Goal: Task Accomplishment & Management: Manage account settings

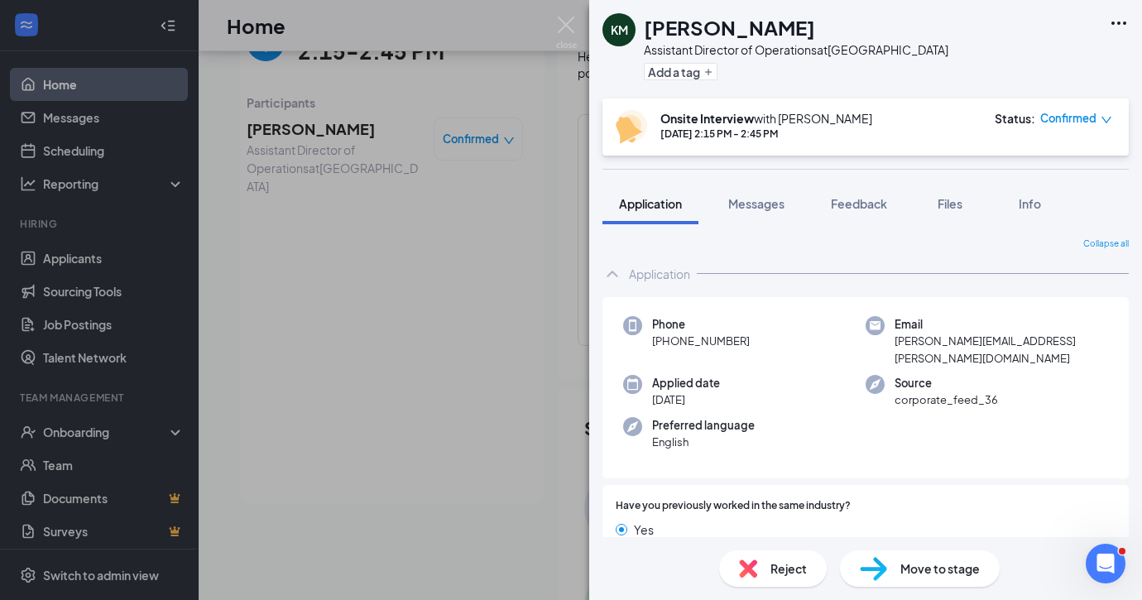
scroll to position [394, 0]
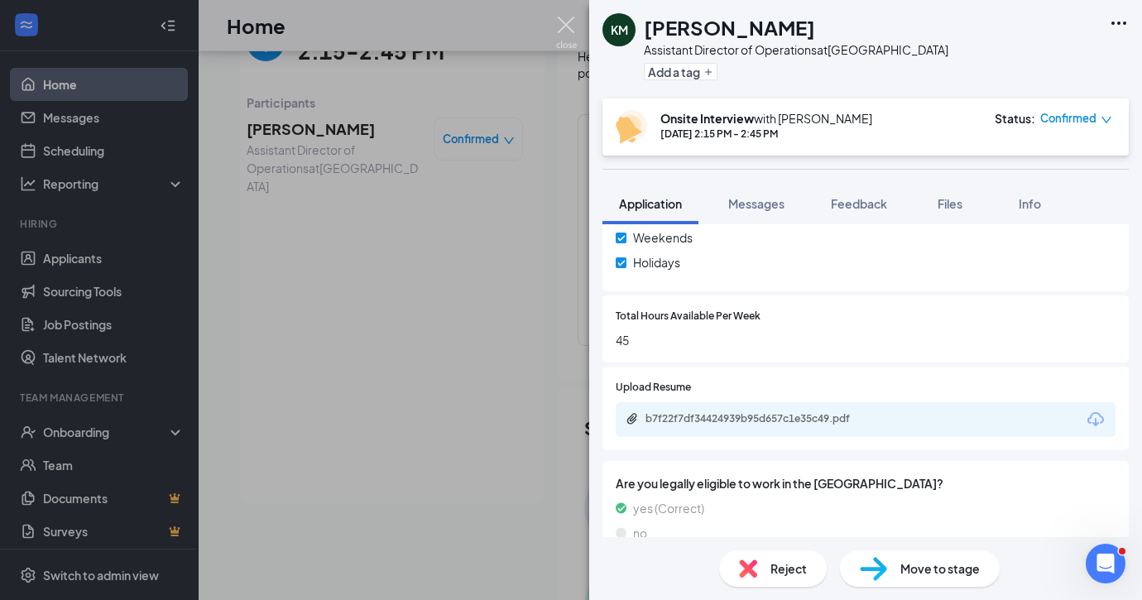
click at [556, 31] on img at bounding box center [566, 33] width 21 height 32
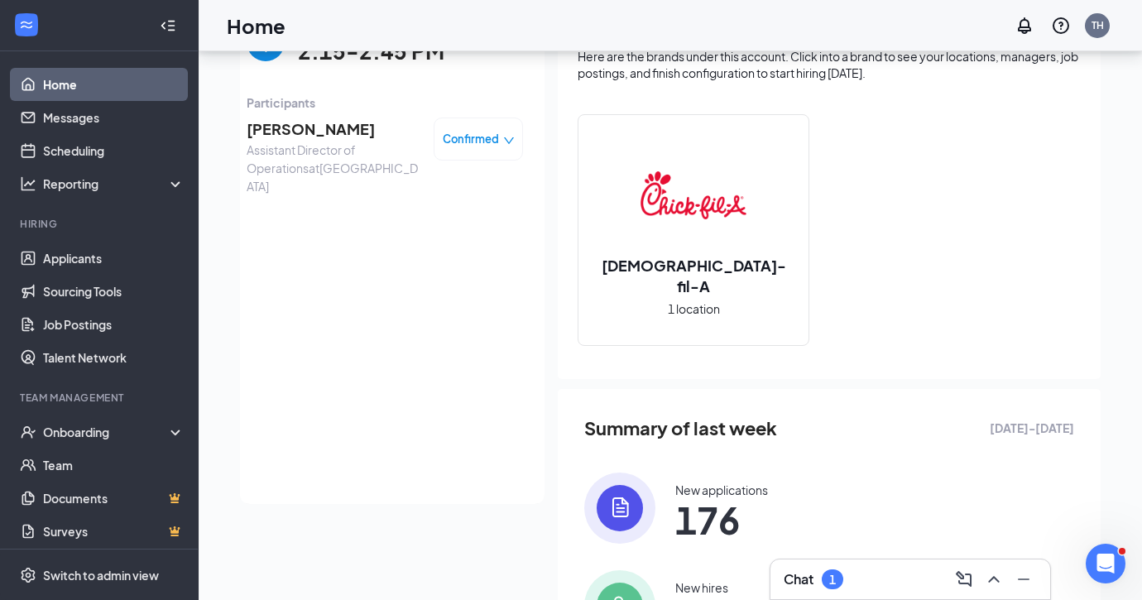
click at [847, 575] on div "Chat 1" at bounding box center [910, 579] width 253 height 26
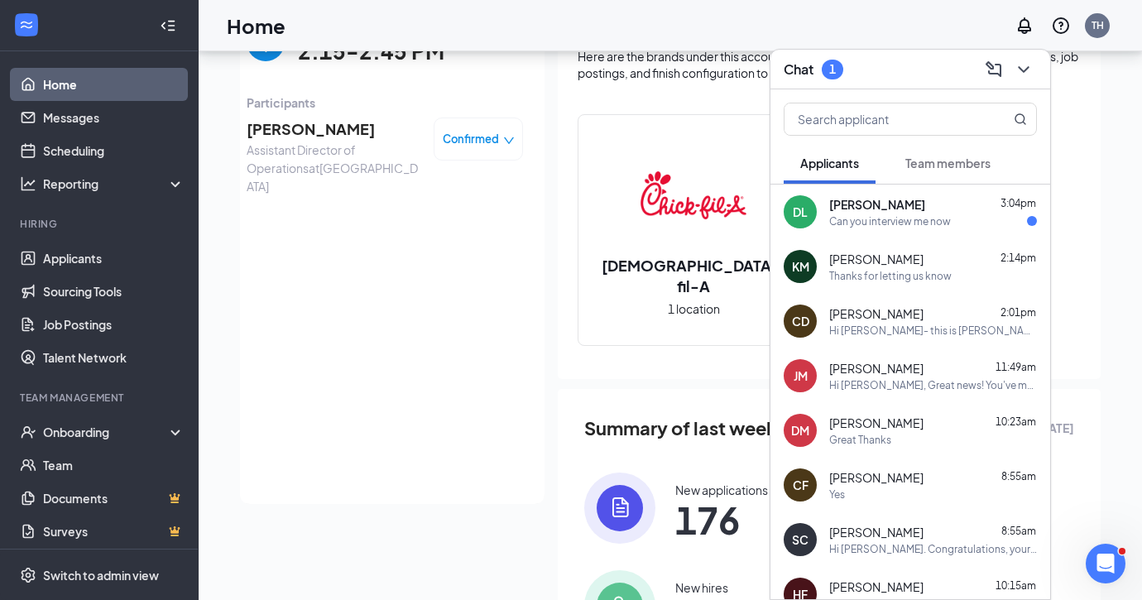
click at [937, 222] on div "Can you interview me now" at bounding box center [890, 221] width 122 height 14
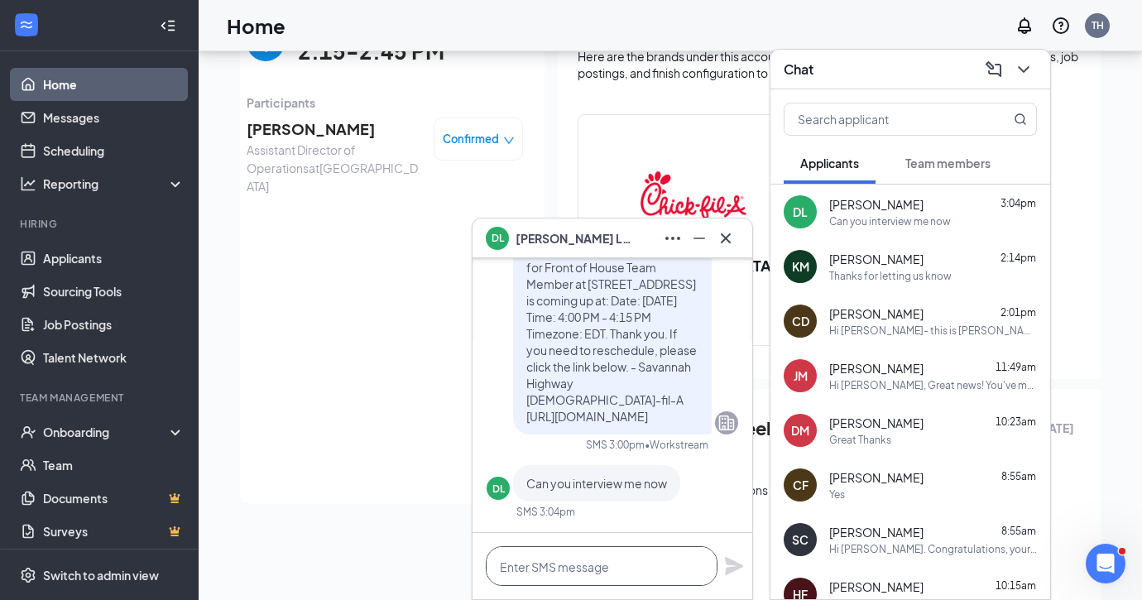
click at [523, 566] on textarea at bounding box center [602, 566] width 232 height 40
type textarea "Yes"
click at [736, 568] on icon "Plane" at bounding box center [734, 566] width 18 height 18
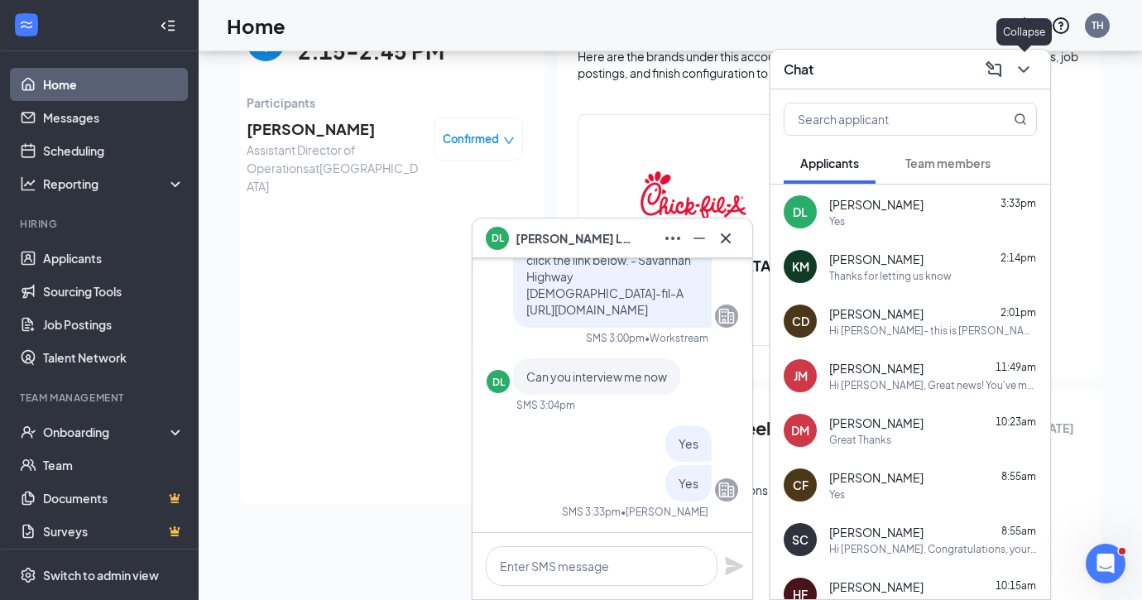
click at [1023, 71] on icon "ChevronDown" at bounding box center [1023, 69] width 11 height 7
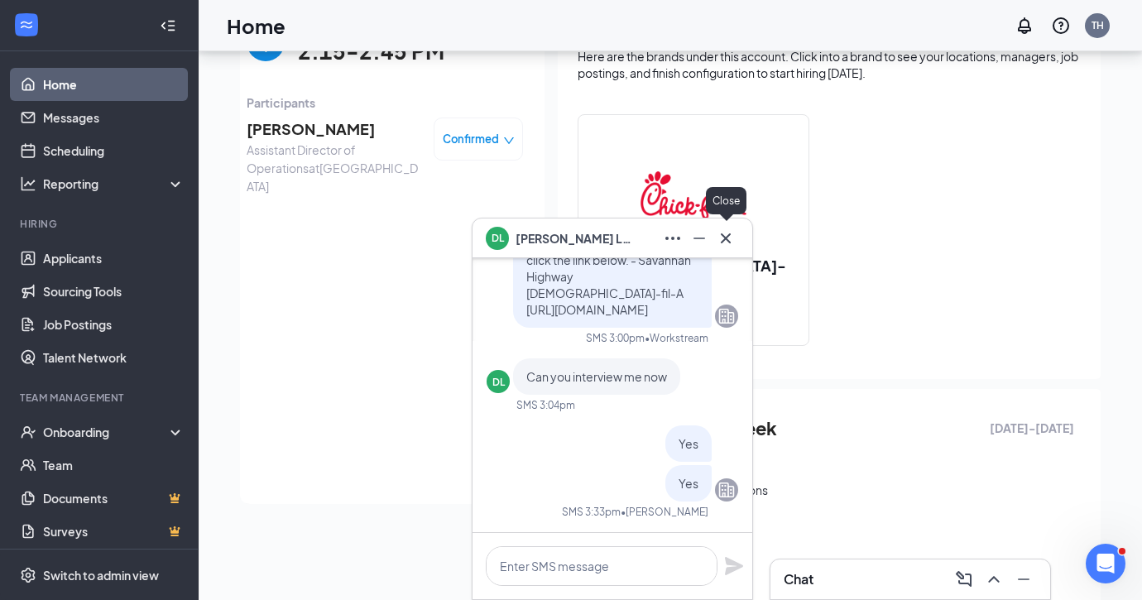
click at [722, 242] on icon "Cross" at bounding box center [726, 238] width 20 height 20
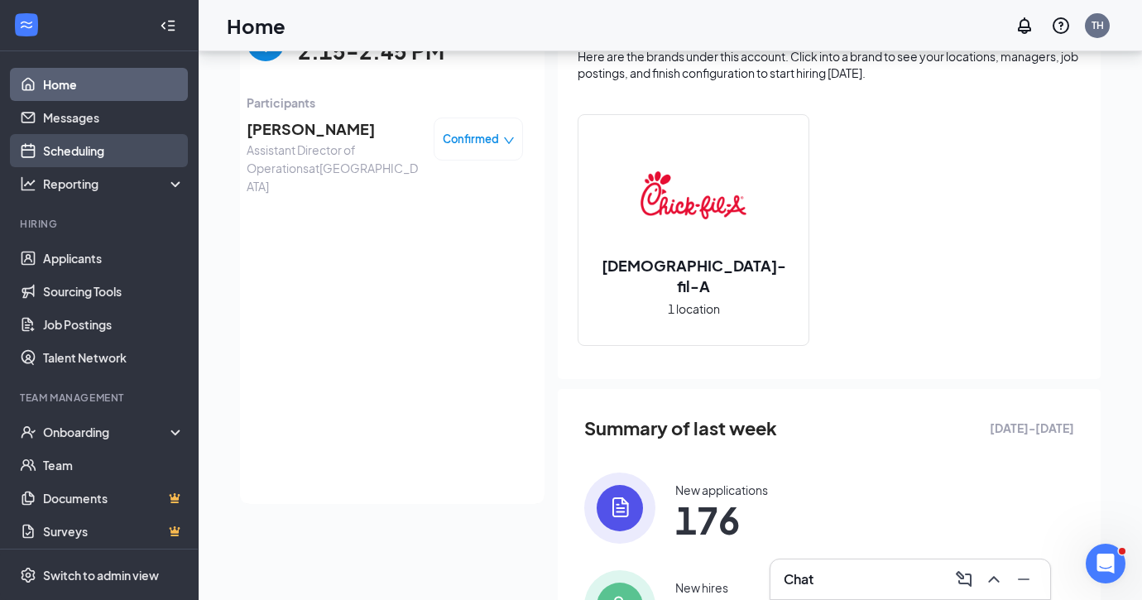
click at [76, 151] on link "Scheduling" at bounding box center [113, 150] width 141 height 33
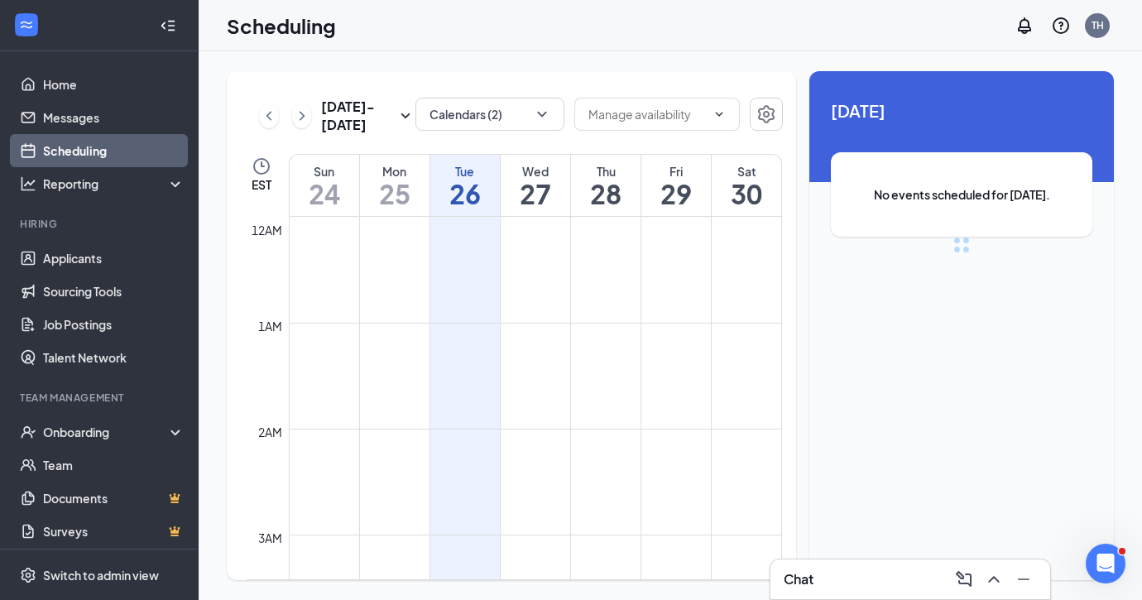
scroll to position [813, 0]
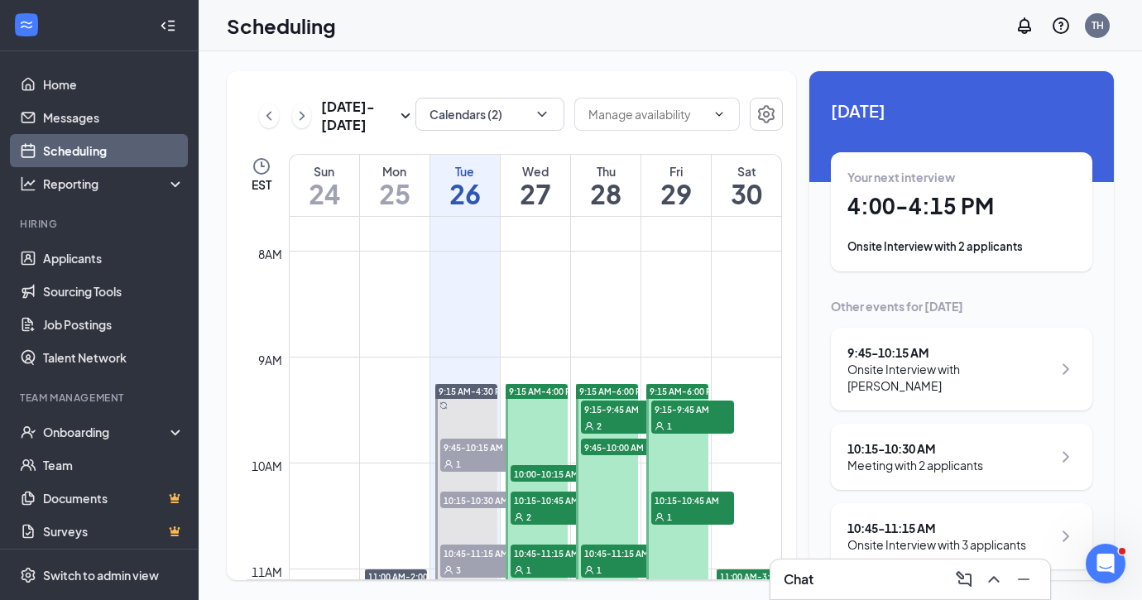
click at [962, 203] on h1 "4:00 - 4:15 PM" at bounding box center [961, 206] width 228 height 28
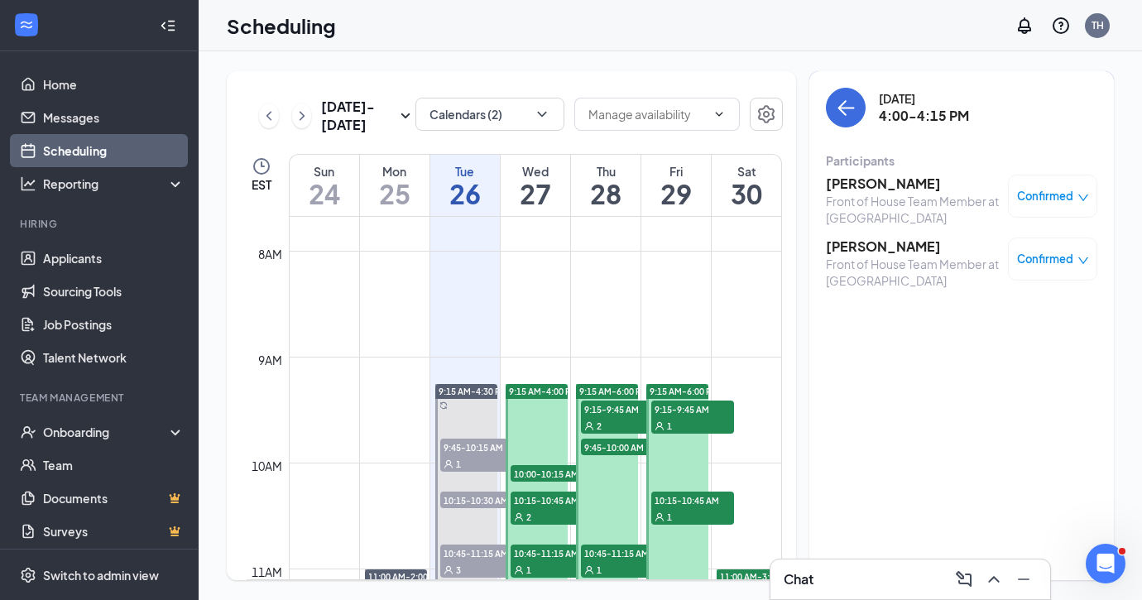
click at [890, 180] on h3 "David Limehouse" at bounding box center [913, 184] width 174 height 18
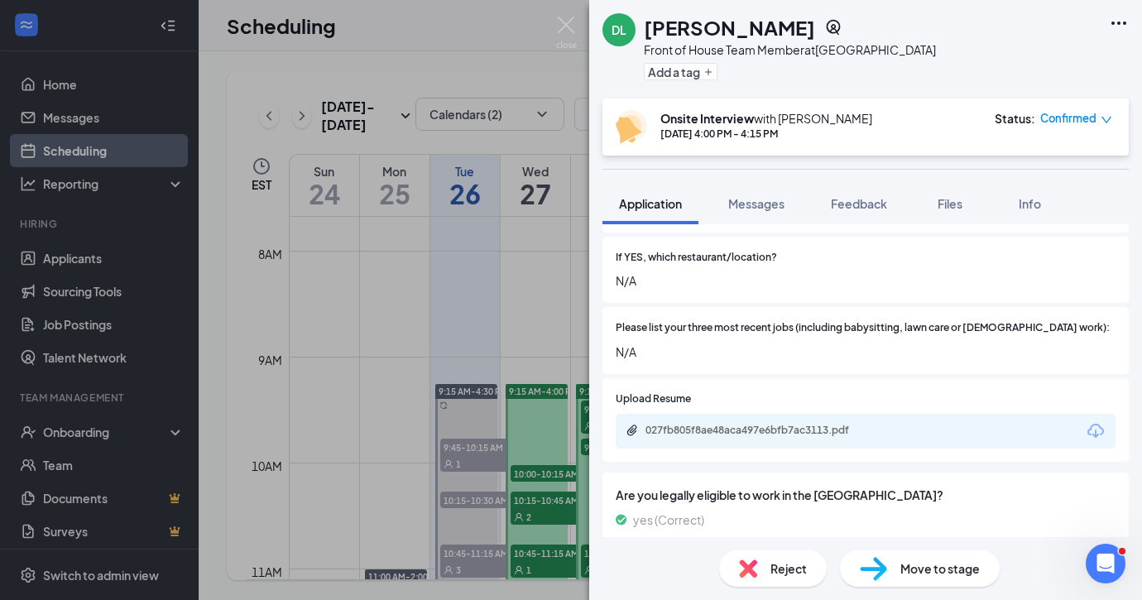
scroll to position [558, 0]
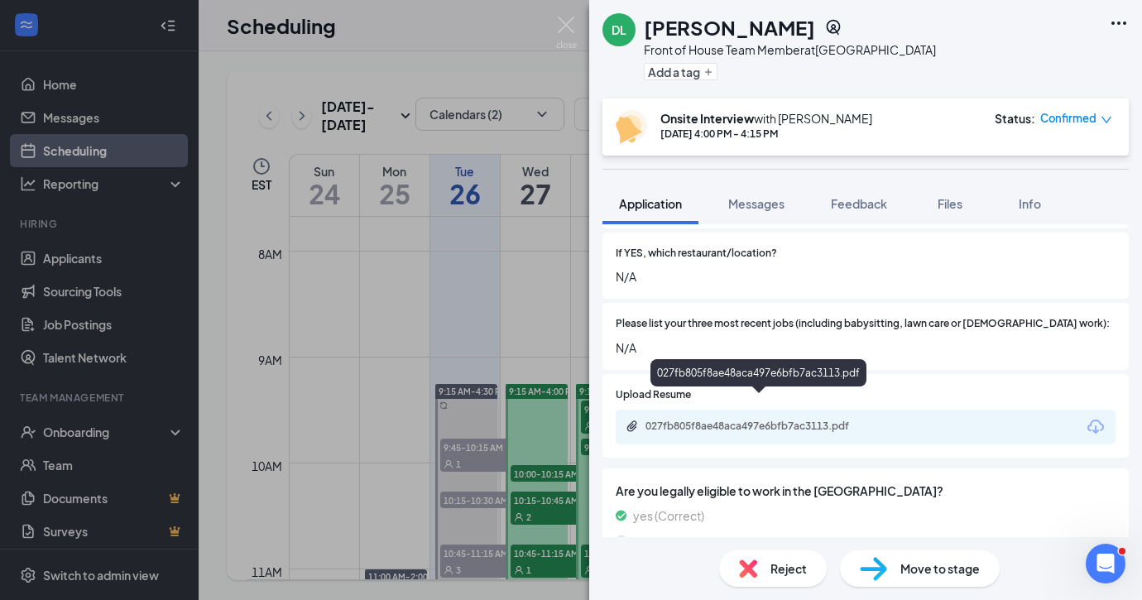
click at [806, 419] on div "027fb805f8ae48aca497e6bfb7ac3113.pdf" at bounding box center [761, 425] width 232 height 13
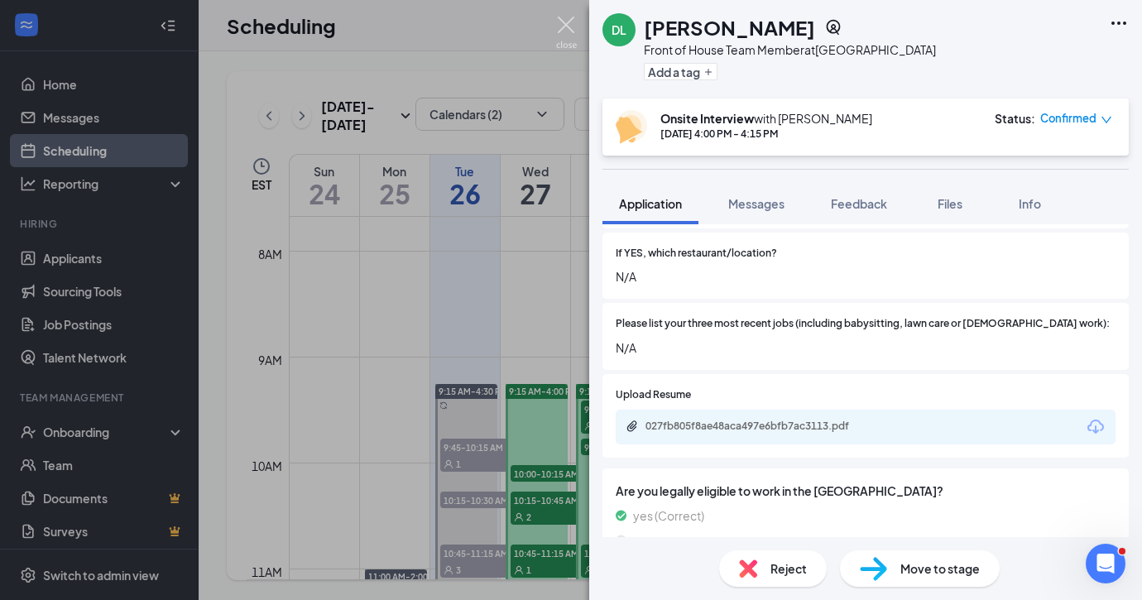
click at [567, 30] on img at bounding box center [566, 33] width 21 height 32
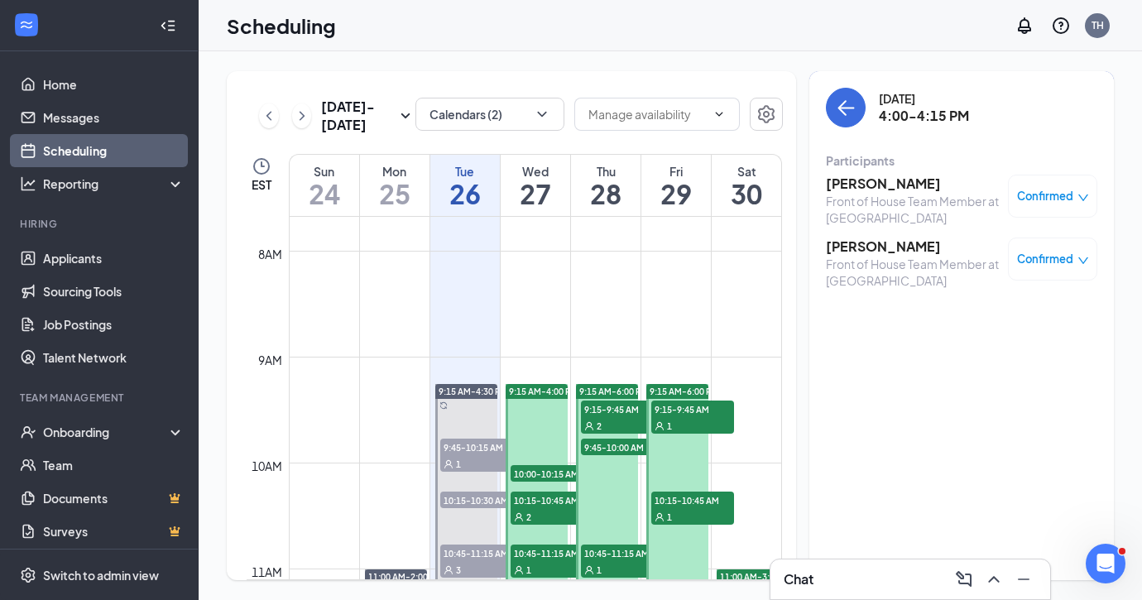
click at [884, 256] on div "Front of House Team Member at Savannah Highway" at bounding box center [913, 272] width 174 height 33
click at [866, 243] on h3 "ZyAriea Robinson" at bounding box center [913, 246] width 174 height 18
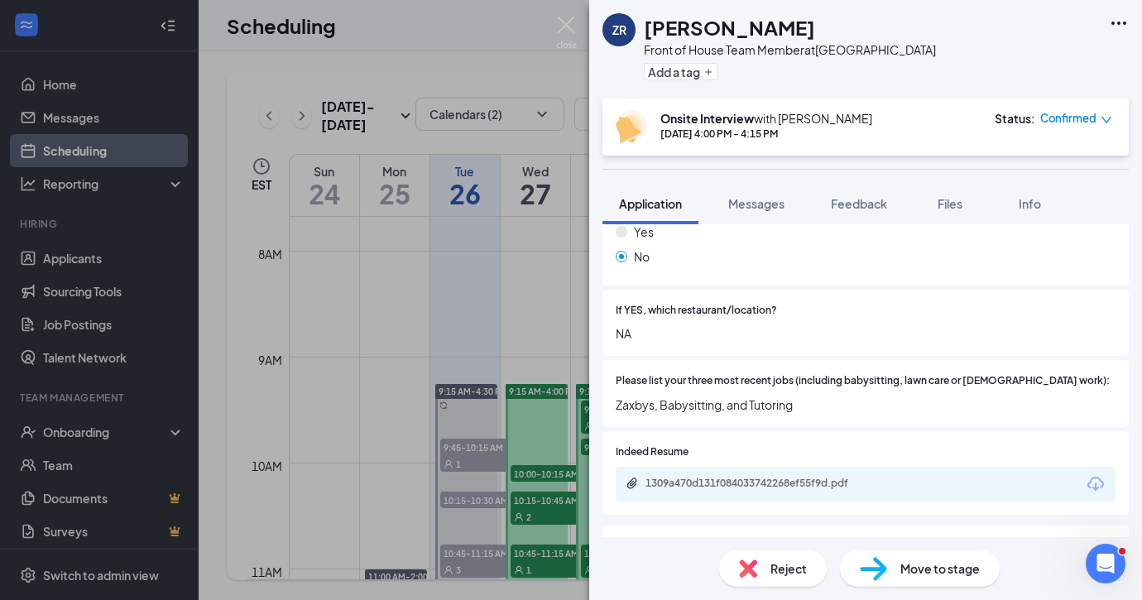
scroll to position [554, 0]
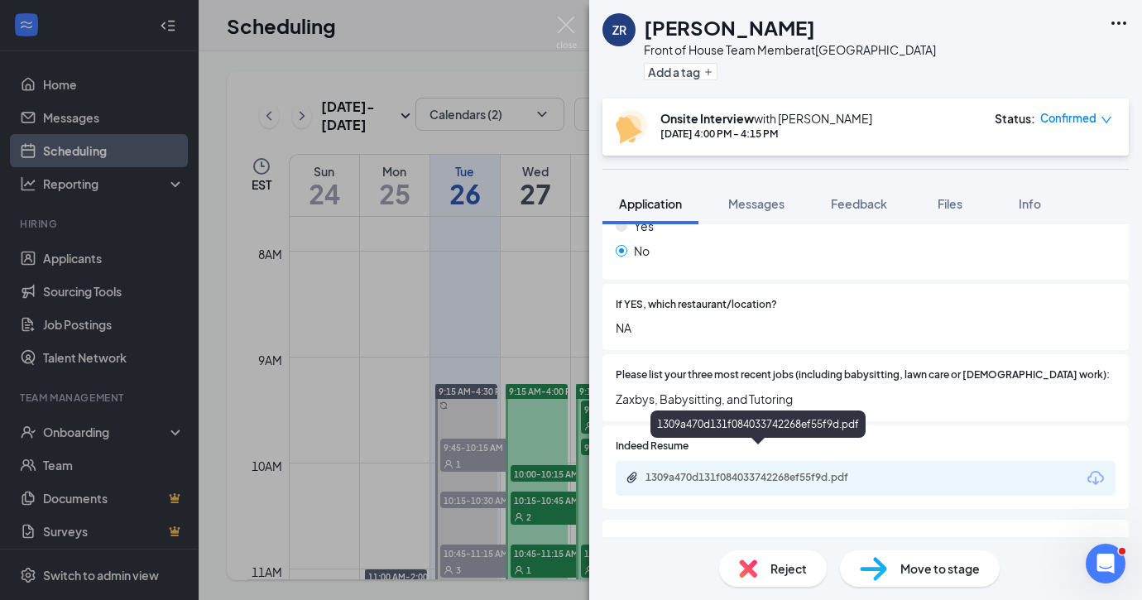
click at [774, 471] on div "1309a470d131f084033742268ef55f9d.pdf" at bounding box center [761, 477] width 232 height 13
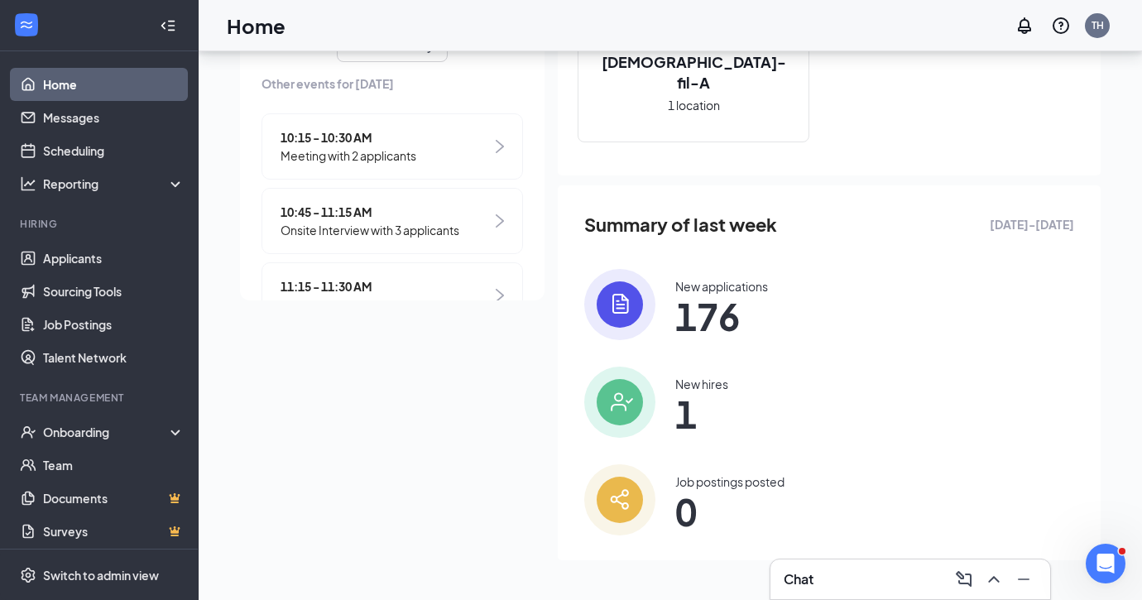
scroll to position [305, 0]
click at [78, 260] on link "Applicants" at bounding box center [113, 258] width 141 height 33
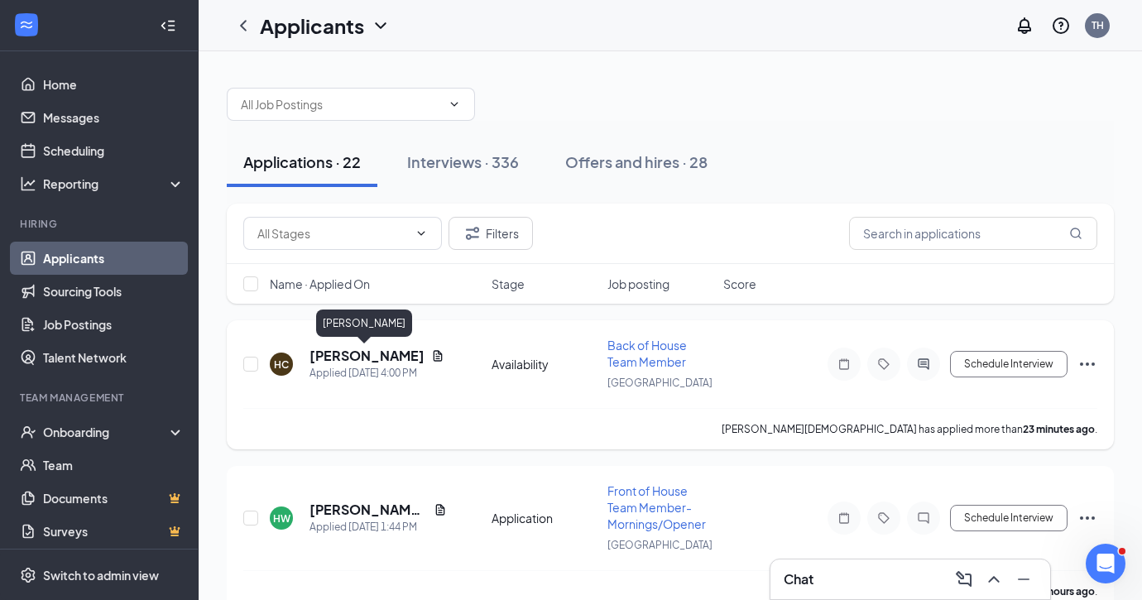
click at [373, 355] on h5 "Hakeem Chavis" at bounding box center [366, 356] width 115 height 18
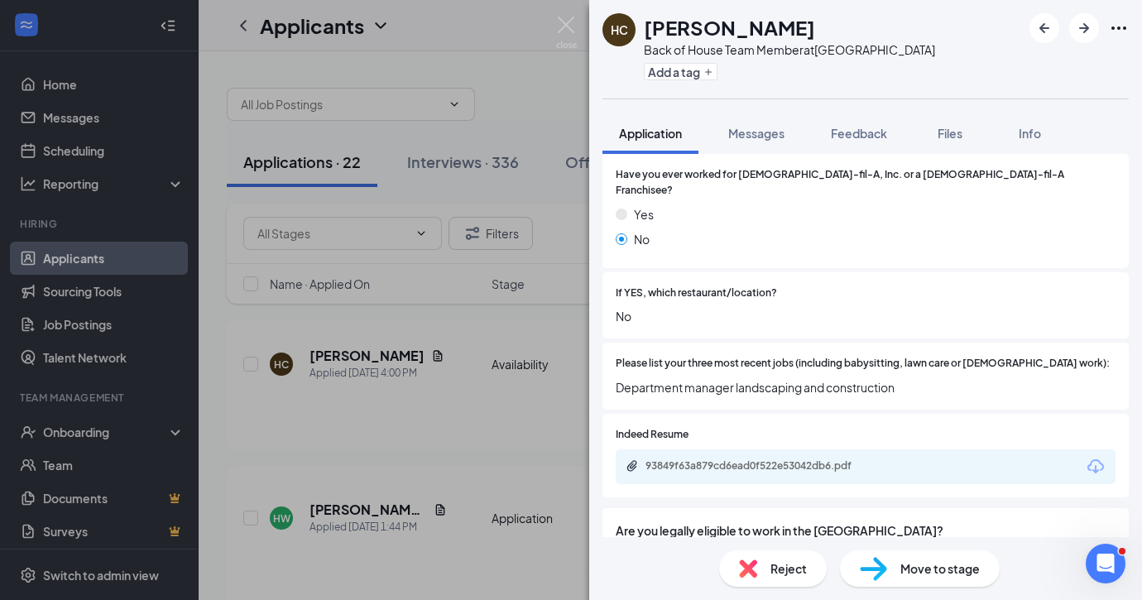
scroll to position [497, 0]
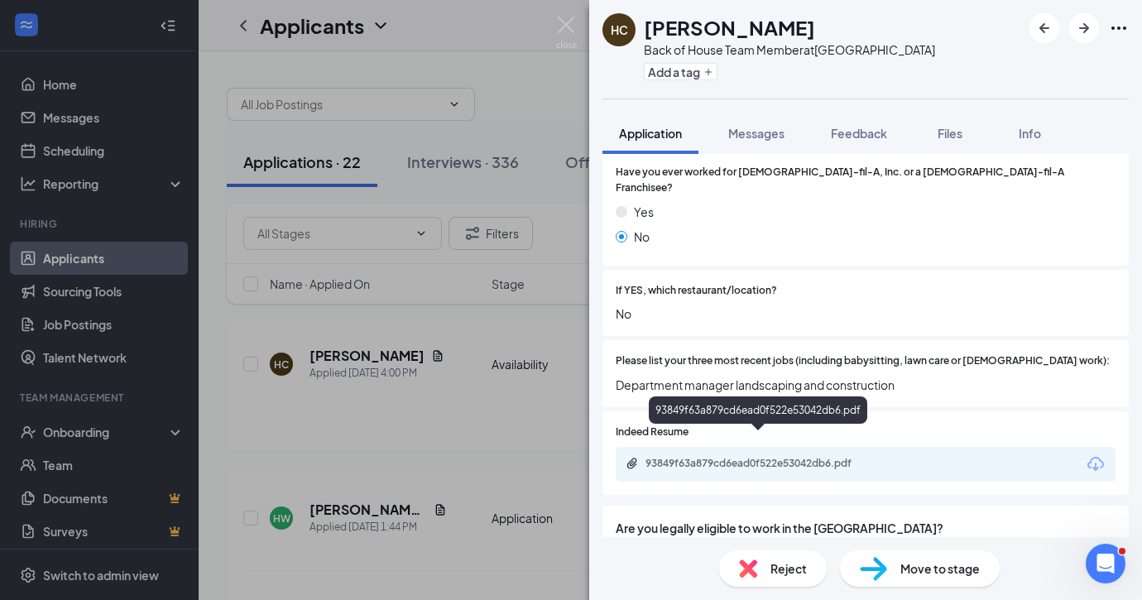
click at [677, 457] on div "93849f63a879cd6ead0f522e53042db6.pdf" at bounding box center [761, 463] width 232 height 13
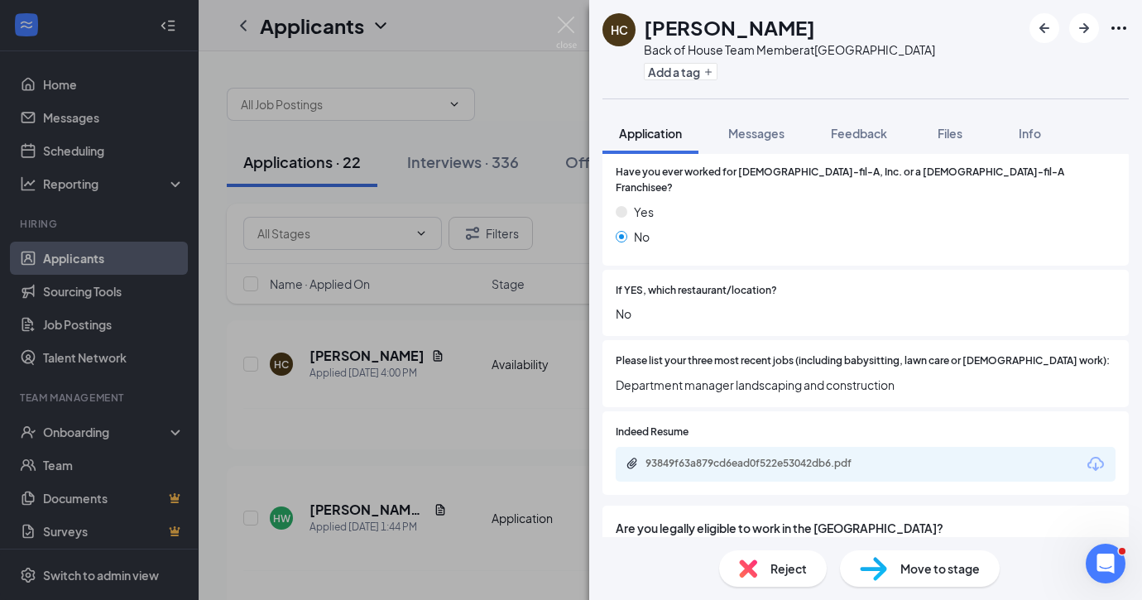
click at [512, 391] on div "HC Hakeem Chavis Back of House Team Member at Savannah Highway Add a tag Applic…" at bounding box center [571, 300] width 1142 height 600
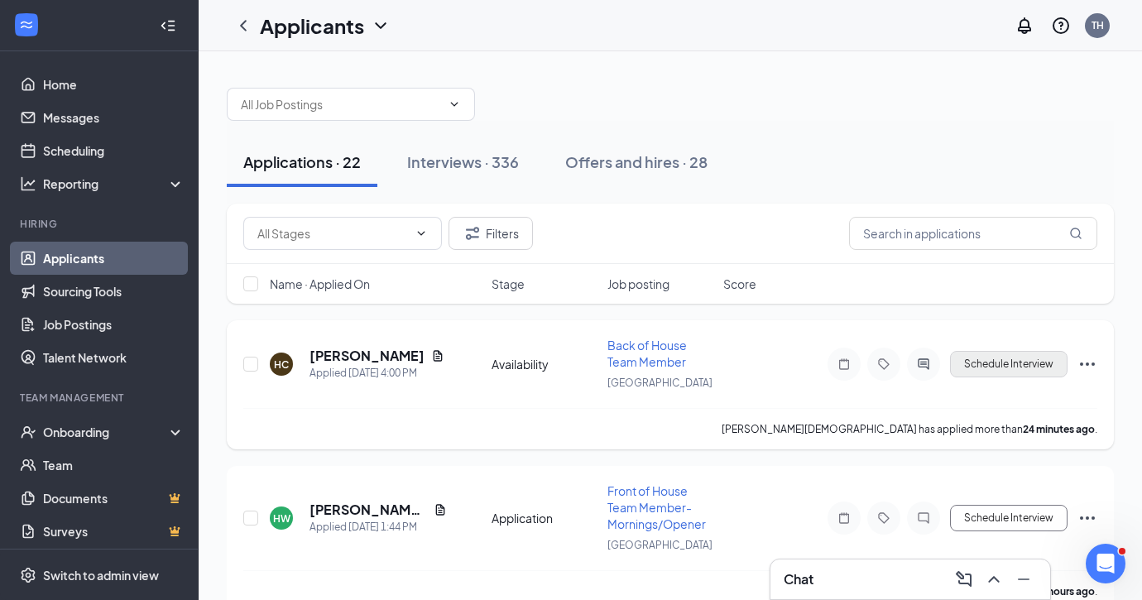
click at [980, 360] on button "Schedule Interview" at bounding box center [1008, 364] width 117 height 26
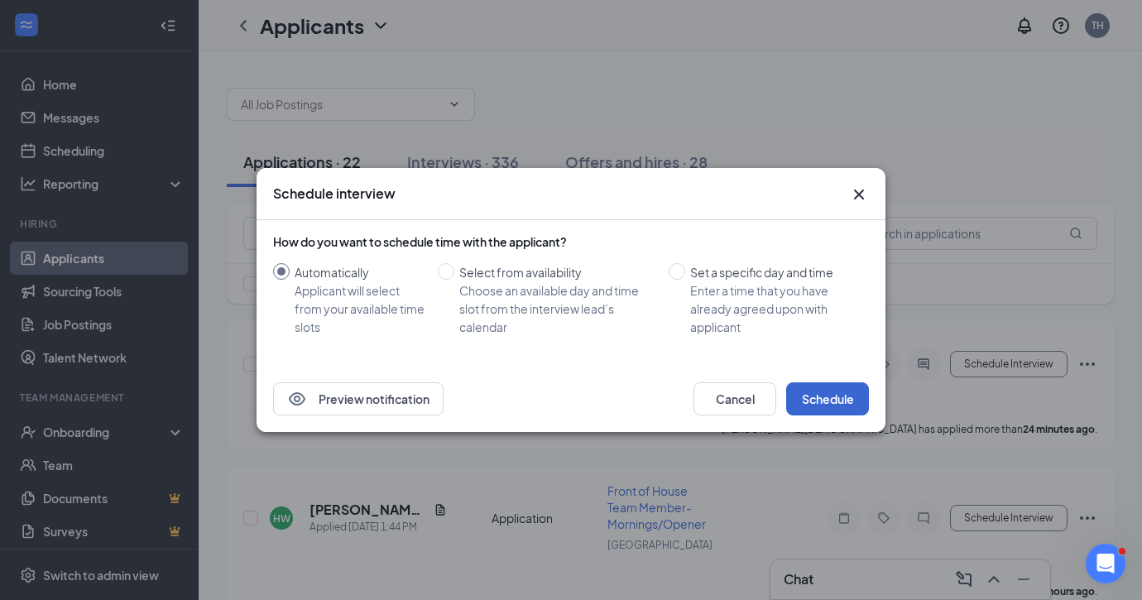
click at [823, 392] on button "Schedule" at bounding box center [827, 398] width 83 height 33
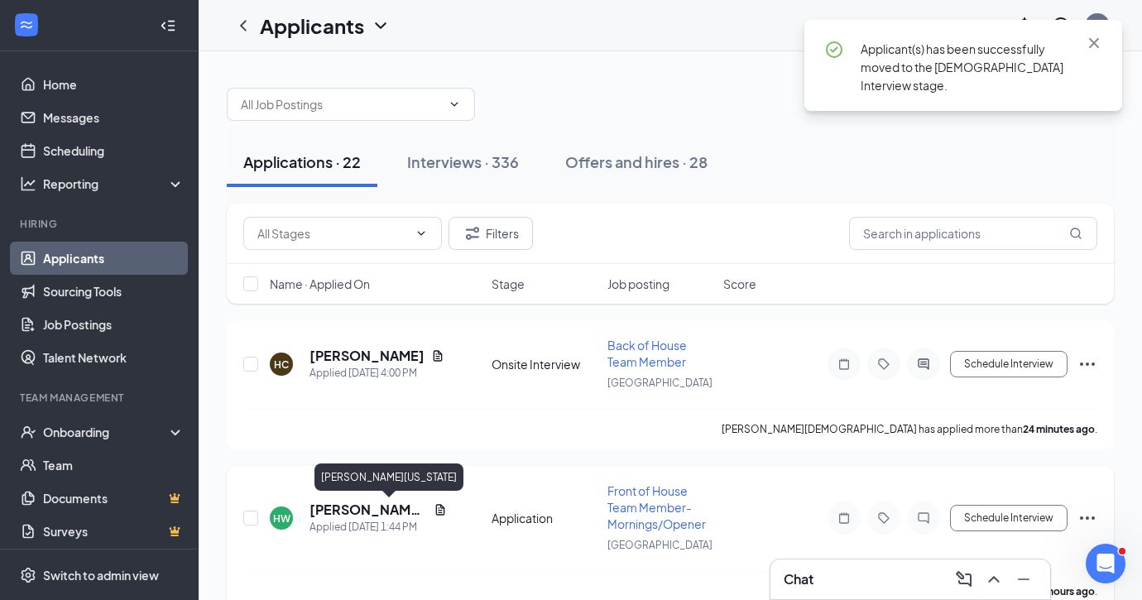
click at [333, 506] on h5 "[PERSON_NAME][US_STATE]" at bounding box center [367, 510] width 117 height 18
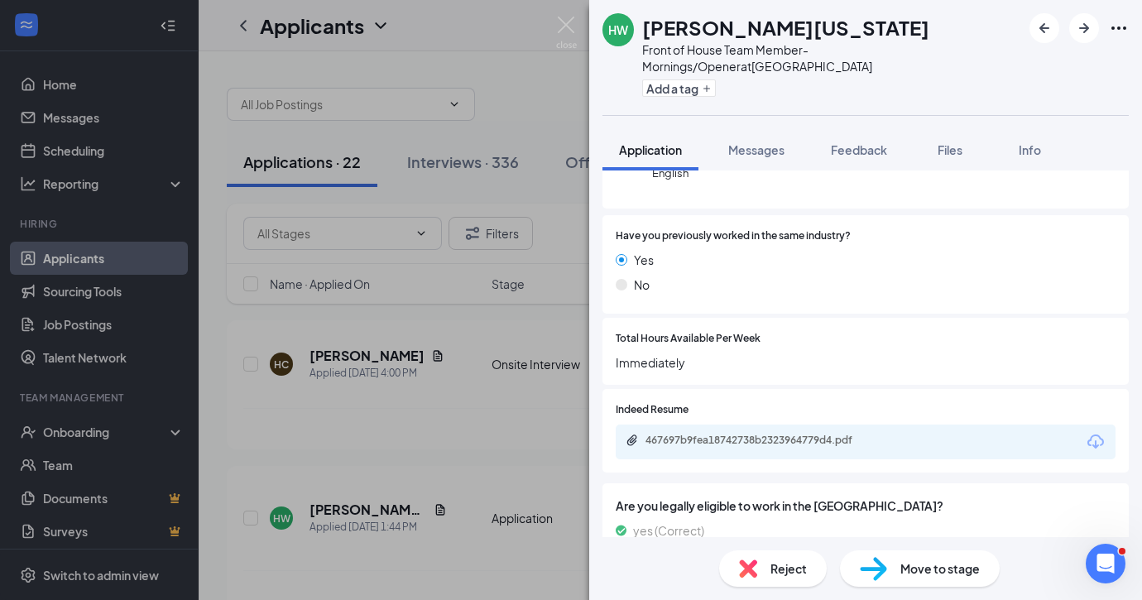
scroll to position [248, 0]
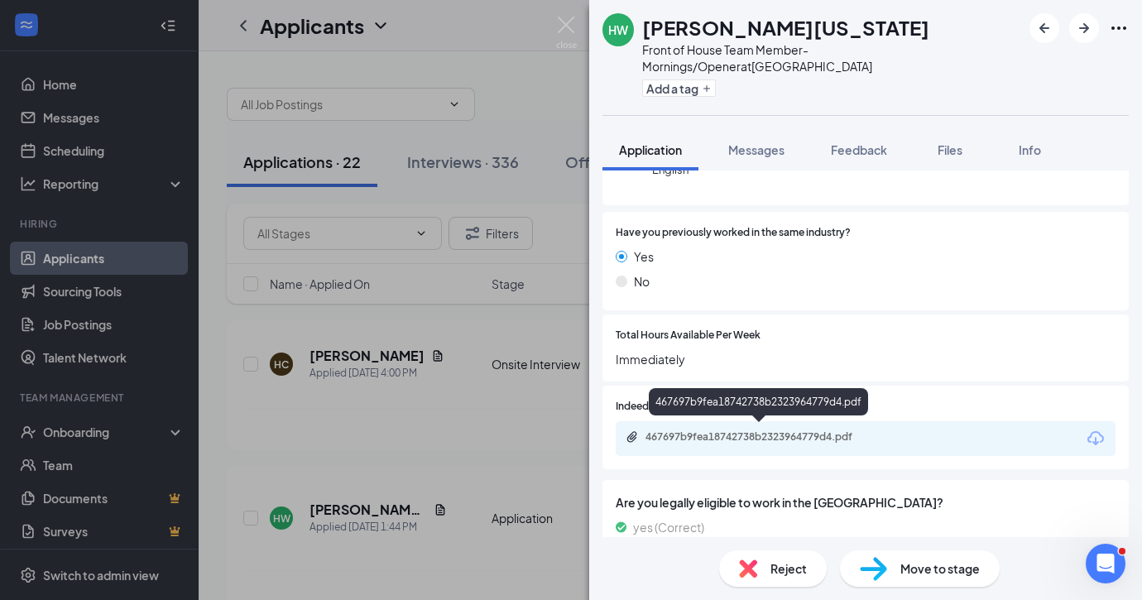
click at [760, 430] on div "467697b9fea18742738b2323964779d4.pdf" at bounding box center [761, 436] width 232 height 13
click at [359, 463] on div "HW Heather Washington Front of House Team Member- Mornings/Opener at Savannah H…" at bounding box center [571, 300] width 1142 height 600
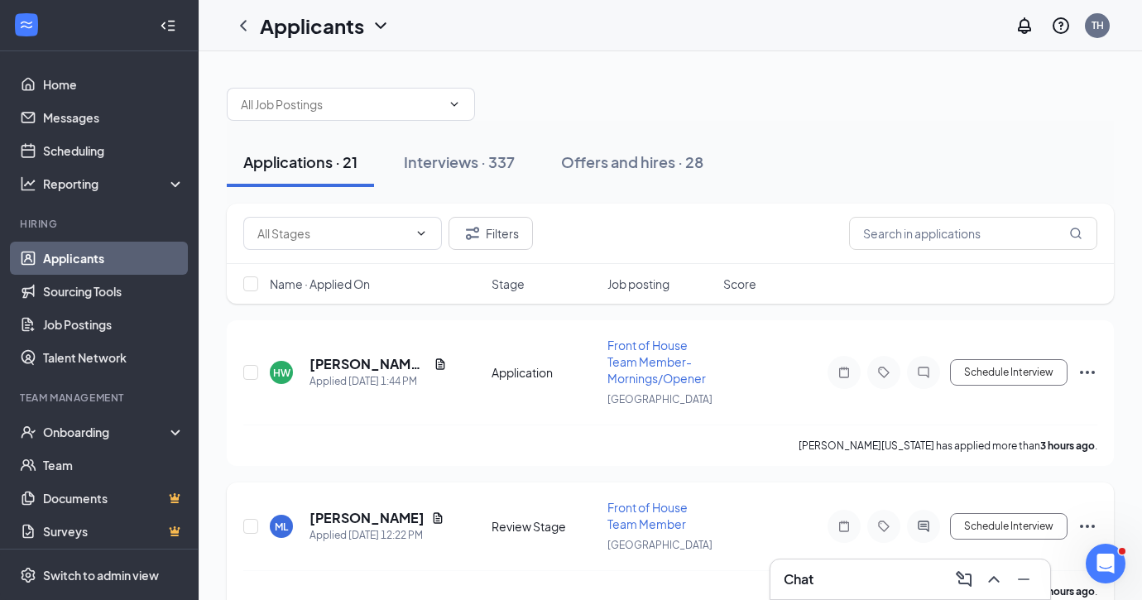
scroll to position [88, 0]
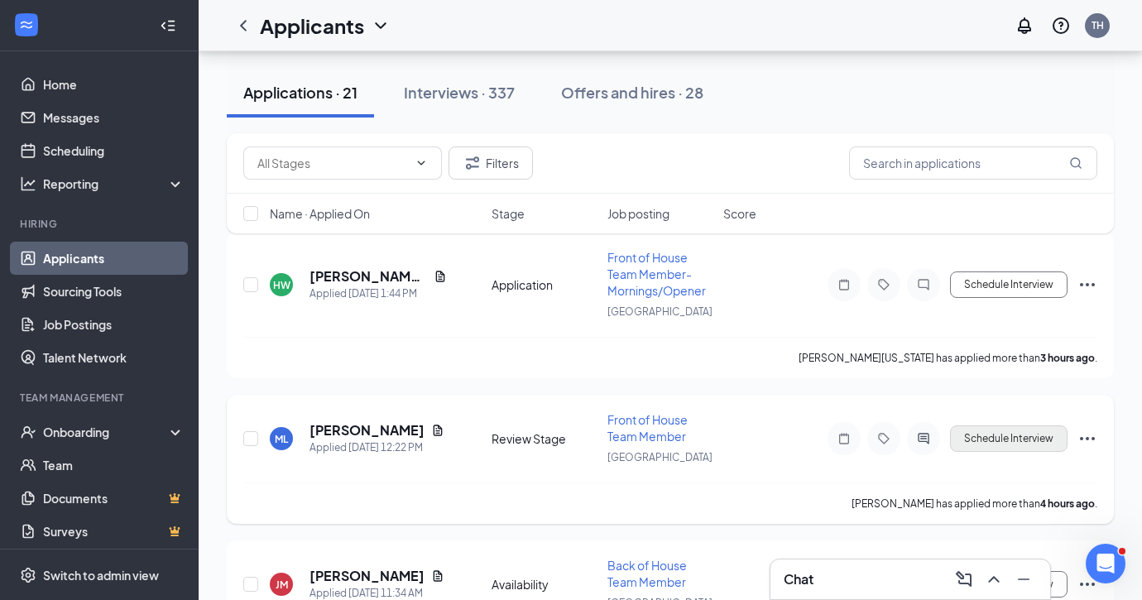
click at [988, 432] on button "Schedule Interview" at bounding box center [1008, 438] width 117 height 26
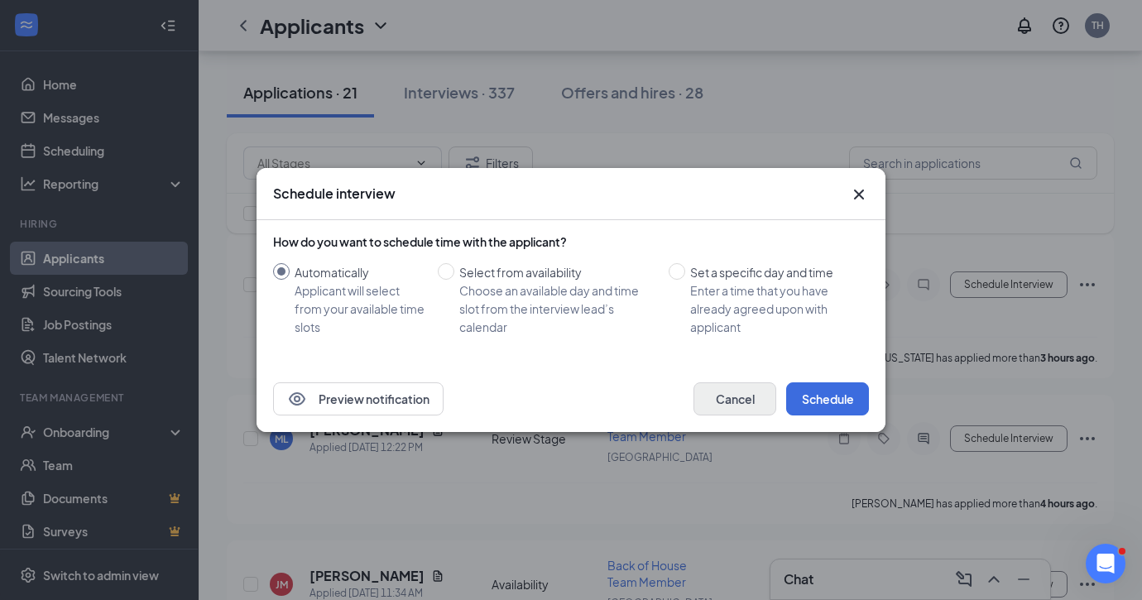
click at [721, 415] on button "Cancel" at bounding box center [734, 398] width 83 height 33
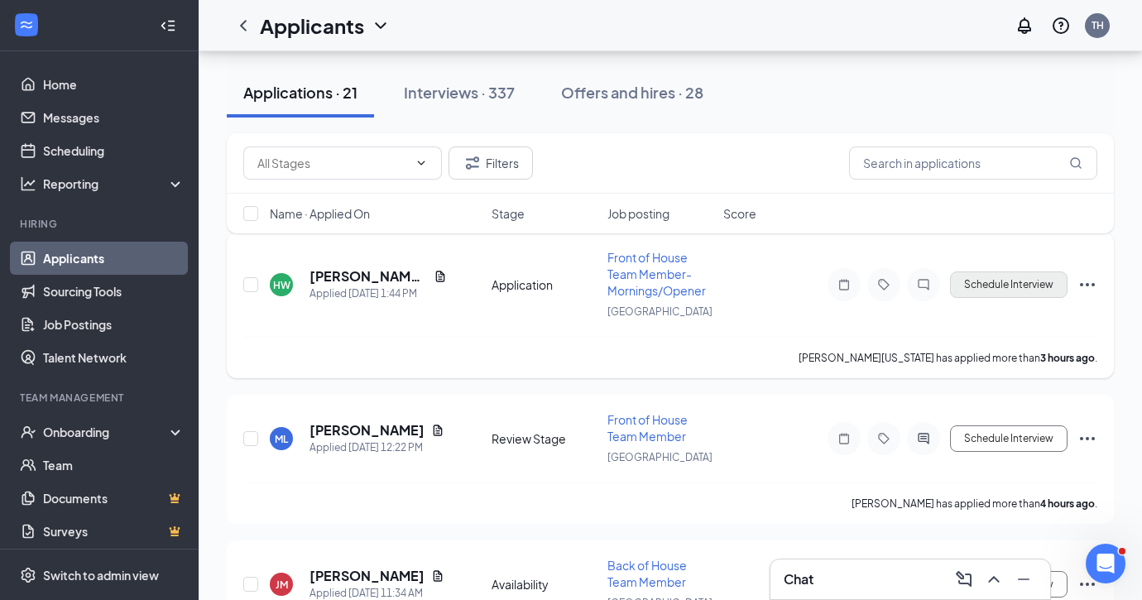
click at [992, 284] on button "Schedule Interview" at bounding box center [1008, 284] width 117 height 26
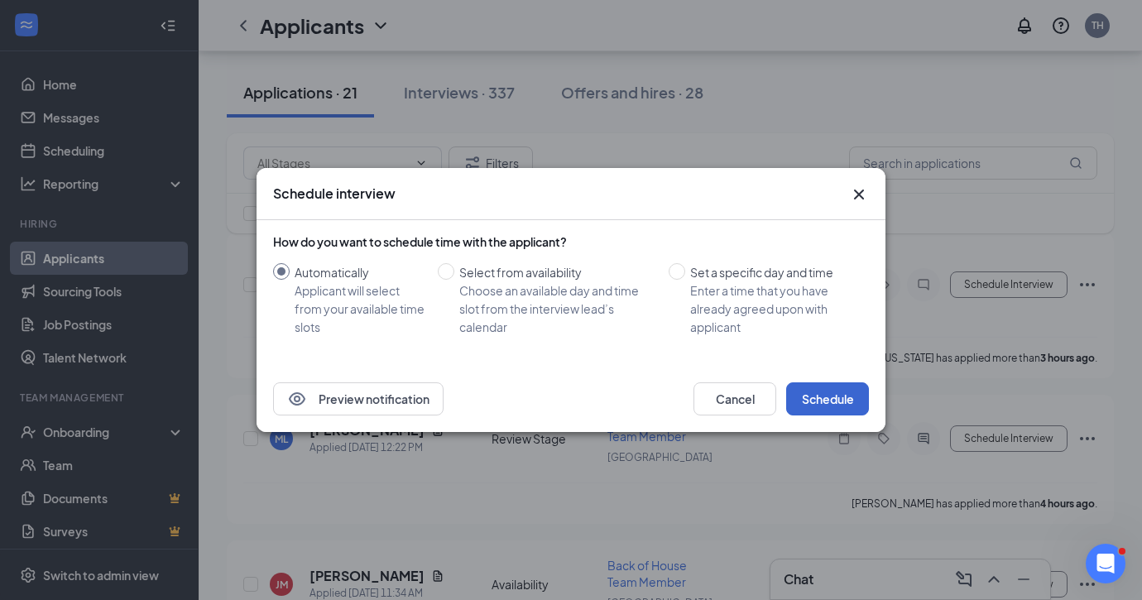
click at [824, 411] on button "Schedule" at bounding box center [827, 398] width 83 height 33
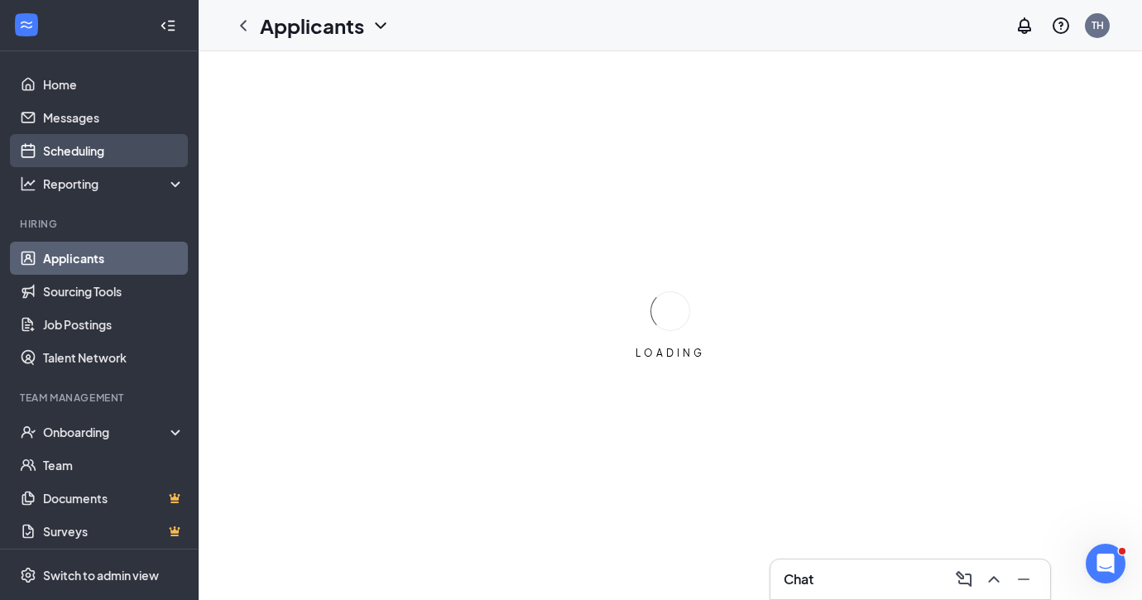
click at [72, 150] on link "Scheduling" at bounding box center [113, 150] width 141 height 33
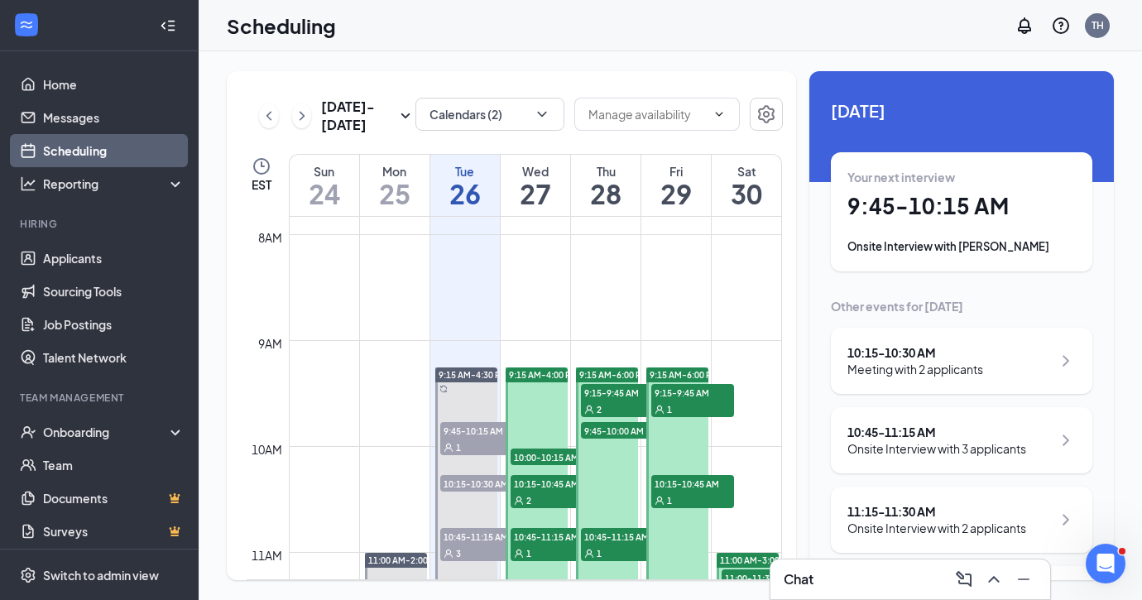
scroll to position [832, 0]
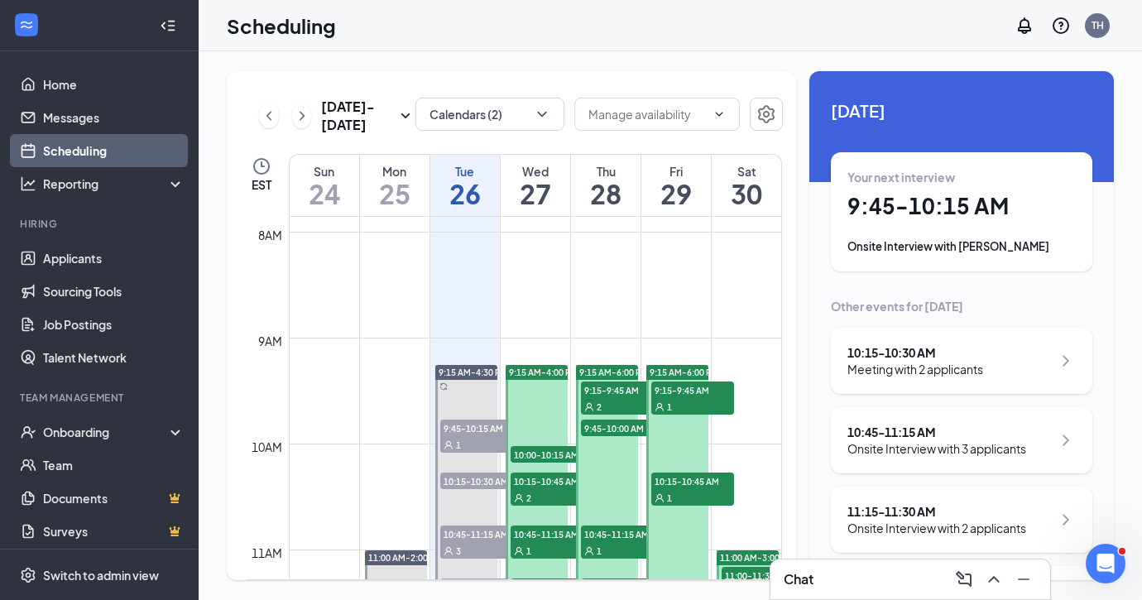
click at [544, 180] on h1 "27" at bounding box center [536, 194] width 70 height 28
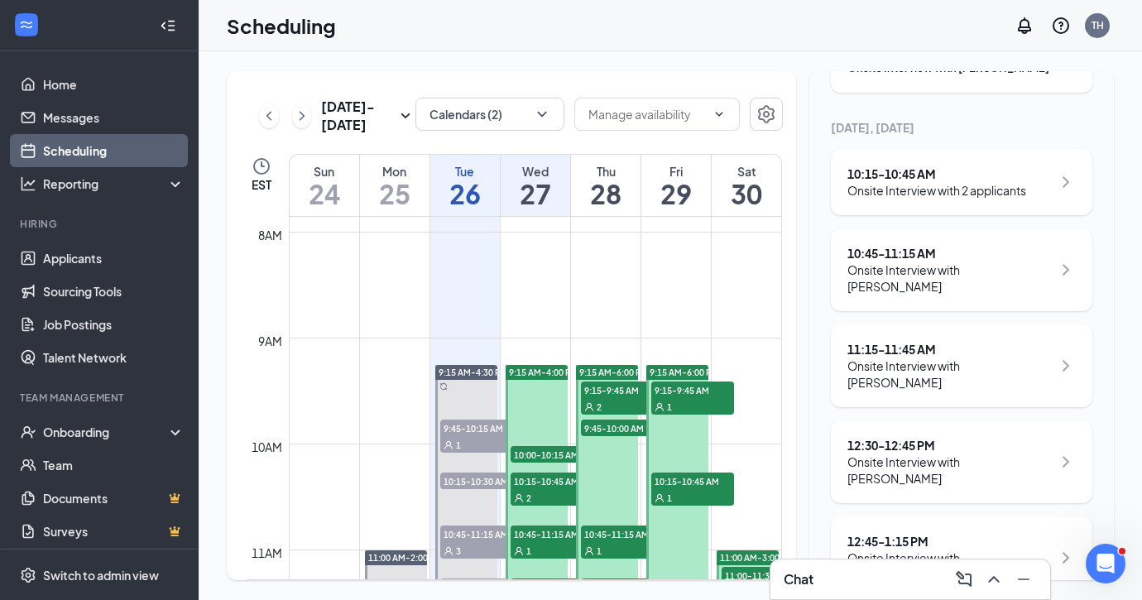
scroll to position [170, 0]
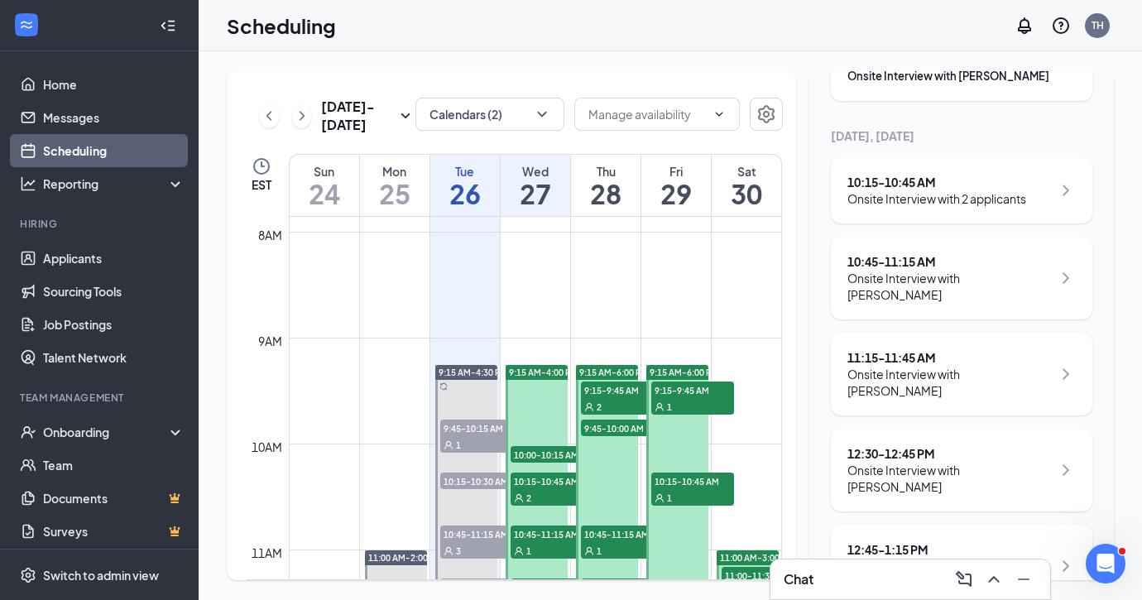
click at [607, 181] on h1 "28" at bounding box center [606, 194] width 70 height 28
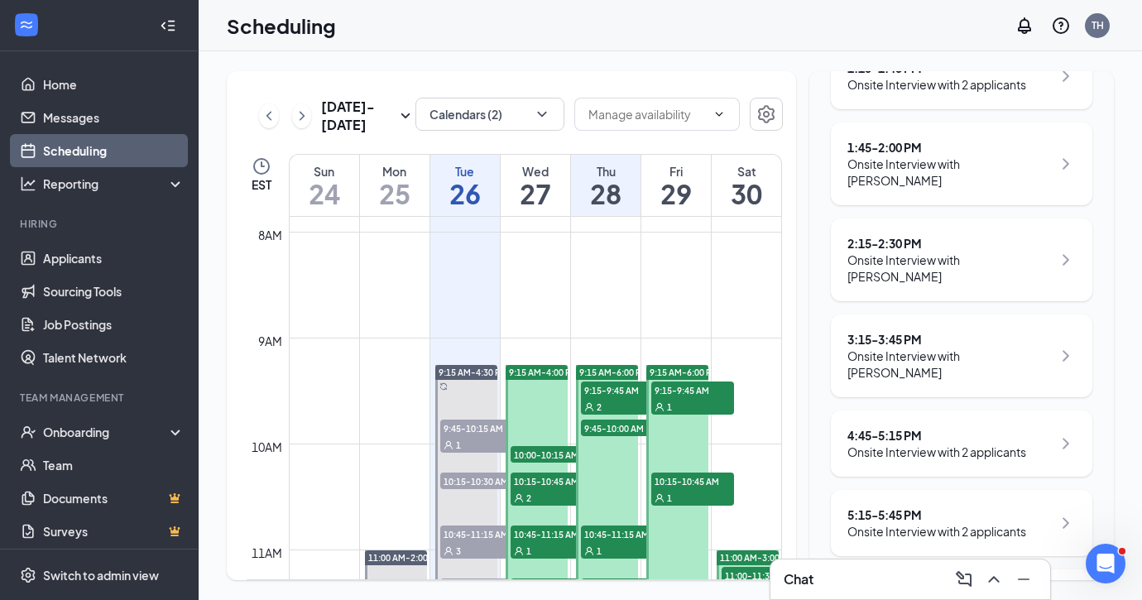
scroll to position [843, 0]
click at [94, 255] on link "Applicants" at bounding box center [113, 258] width 141 height 33
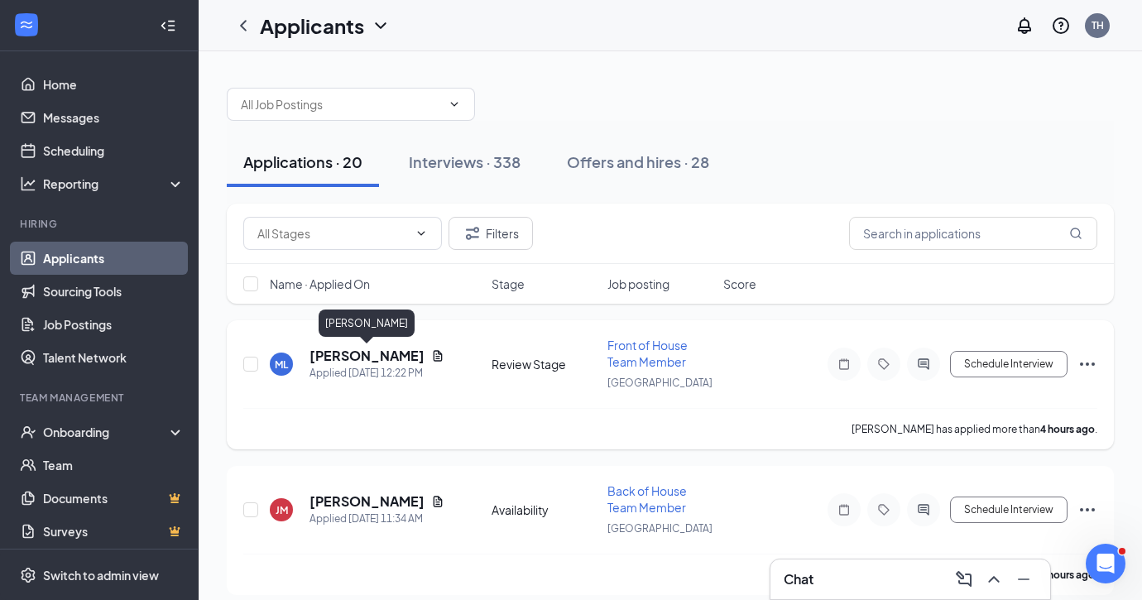
click at [360, 352] on h5 "[PERSON_NAME]" at bounding box center [366, 356] width 115 height 18
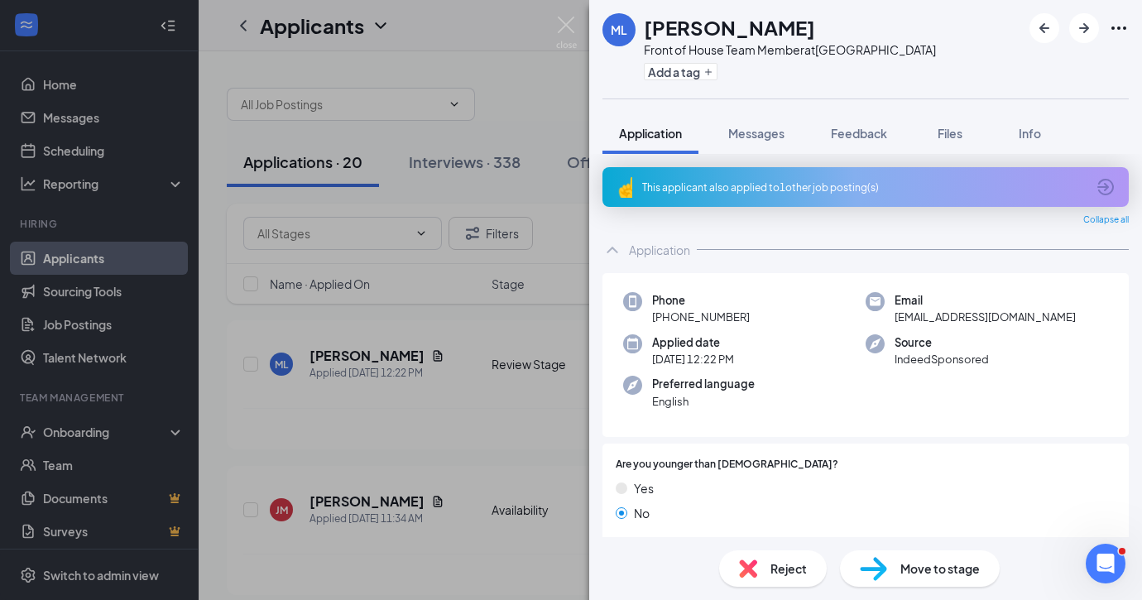
click at [565, 16] on div "ML [PERSON_NAME] Front of House Team Member at [GEOGRAPHIC_DATA] Add a tag Appl…" at bounding box center [571, 300] width 1142 height 600
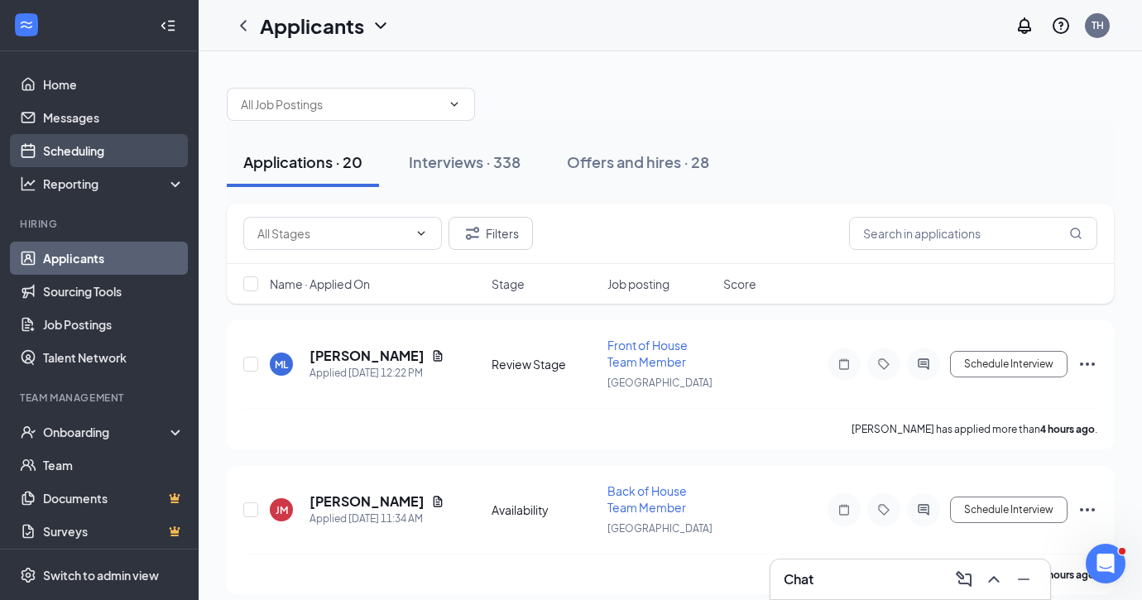
click at [79, 152] on link "Scheduling" at bounding box center [113, 150] width 141 height 33
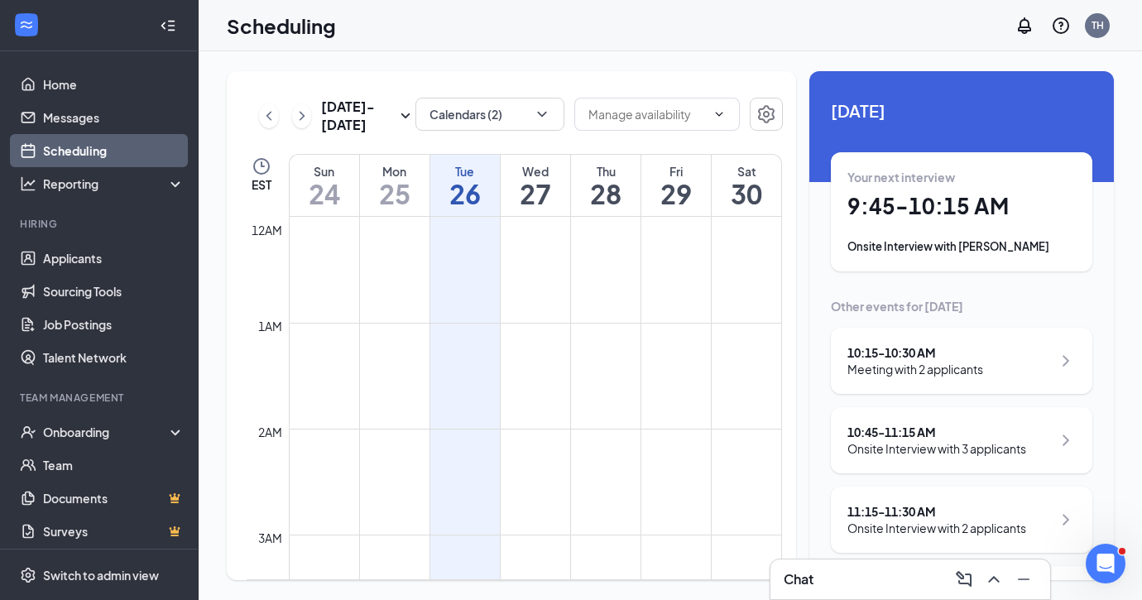
scroll to position [813, 0]
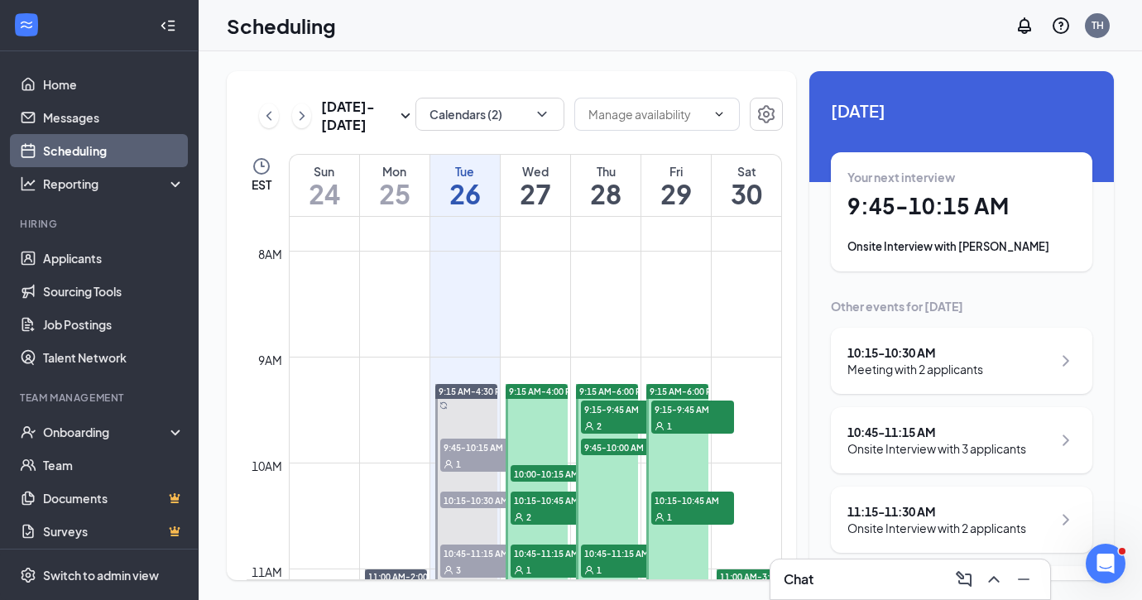
click at [664, 194] on h1 "29" at bounding box center [676, 194] width 70 height 28
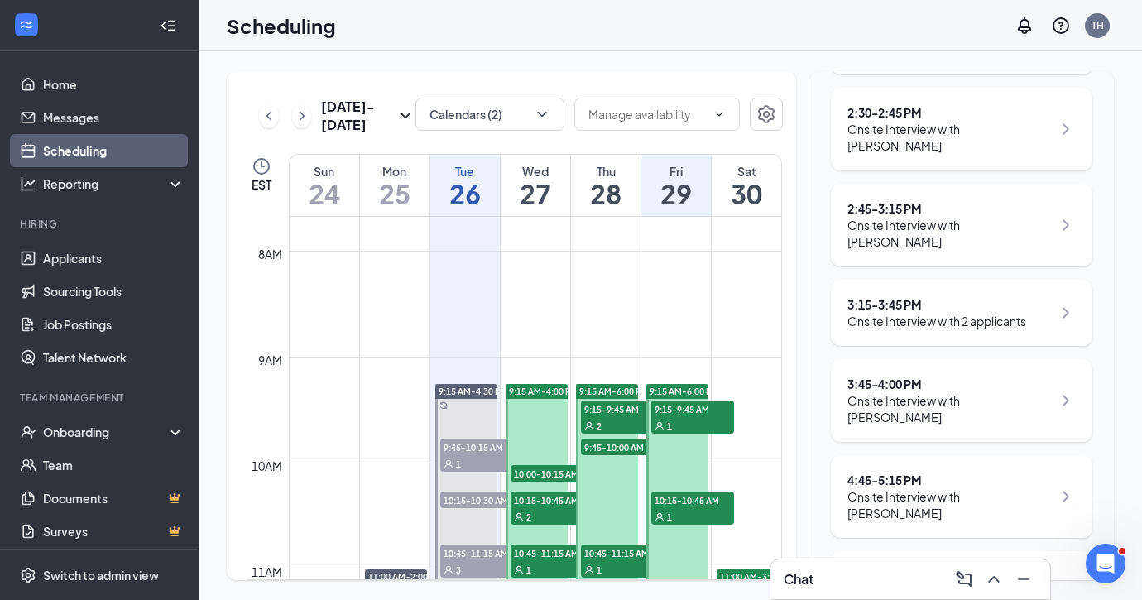
scroll to position [429, 0]
click at [752, 199] on h1 "30" at bounding box center [747, 194] width 70 height 28
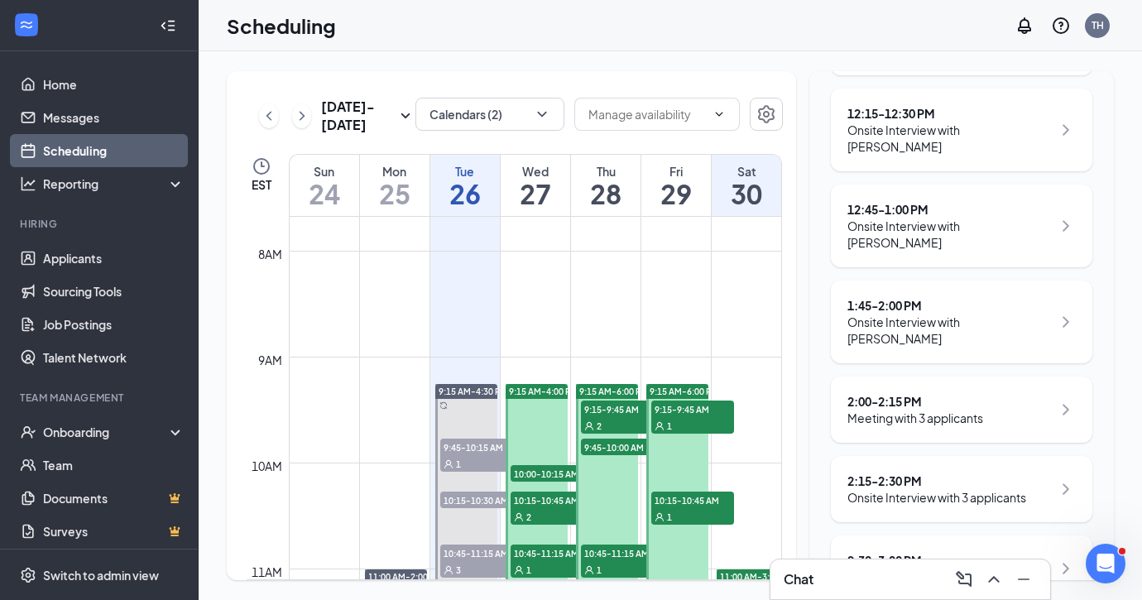
scroll to position [413, 0]
click at [76, 256] on link "Applicants" at bounding box center [113, 258] width 141 height 33
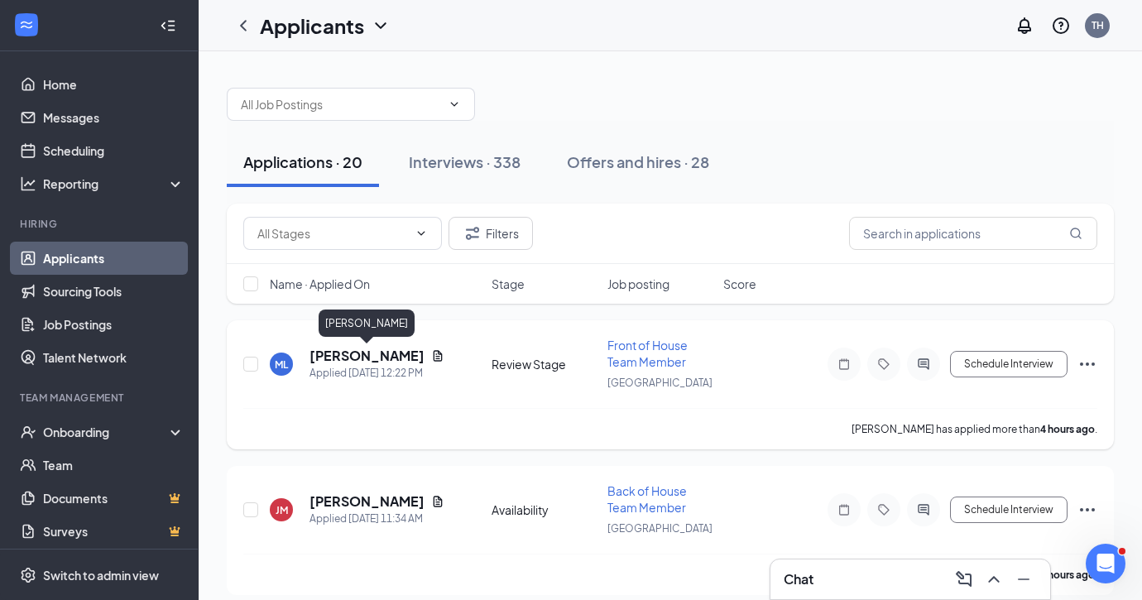
click at [391, 358] on h5 "[PERSON_NAME]" at bounding box center [366, 356] width 115 height 18
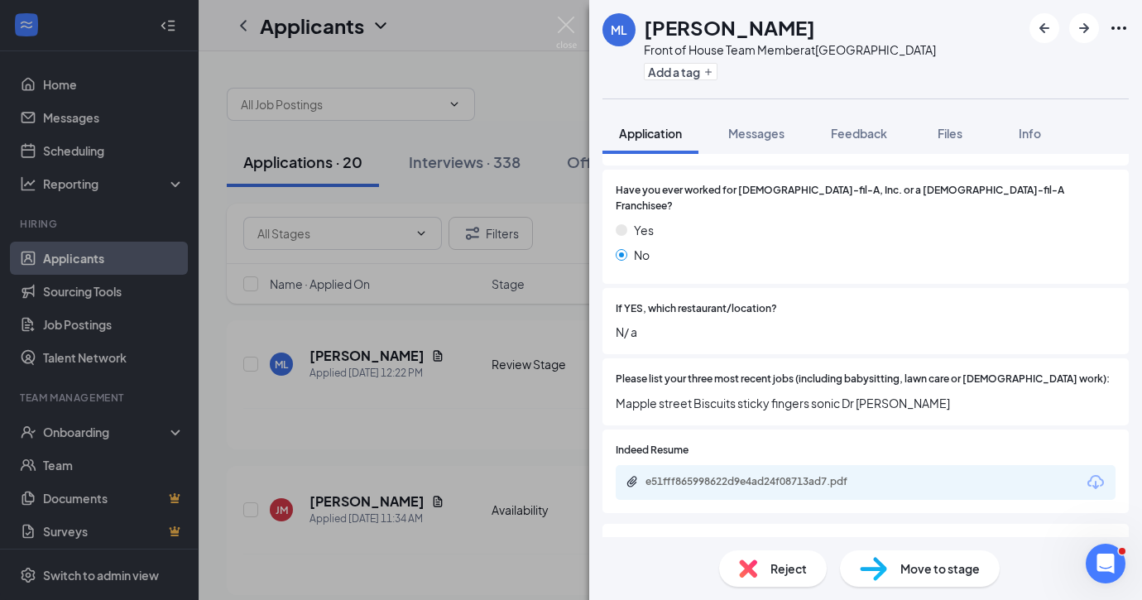
scroll to position [481, 0]
click at [766, 473] on div "e51fff865998622d9e4ad24f08713ad7.pdf" at bounding box center [761, 479] width 232 height 13
click at [574, 29] on img at bounding box center [566, 33] width 21 height 32
